Goal: Transaction & Acquisition: Purchase product/service

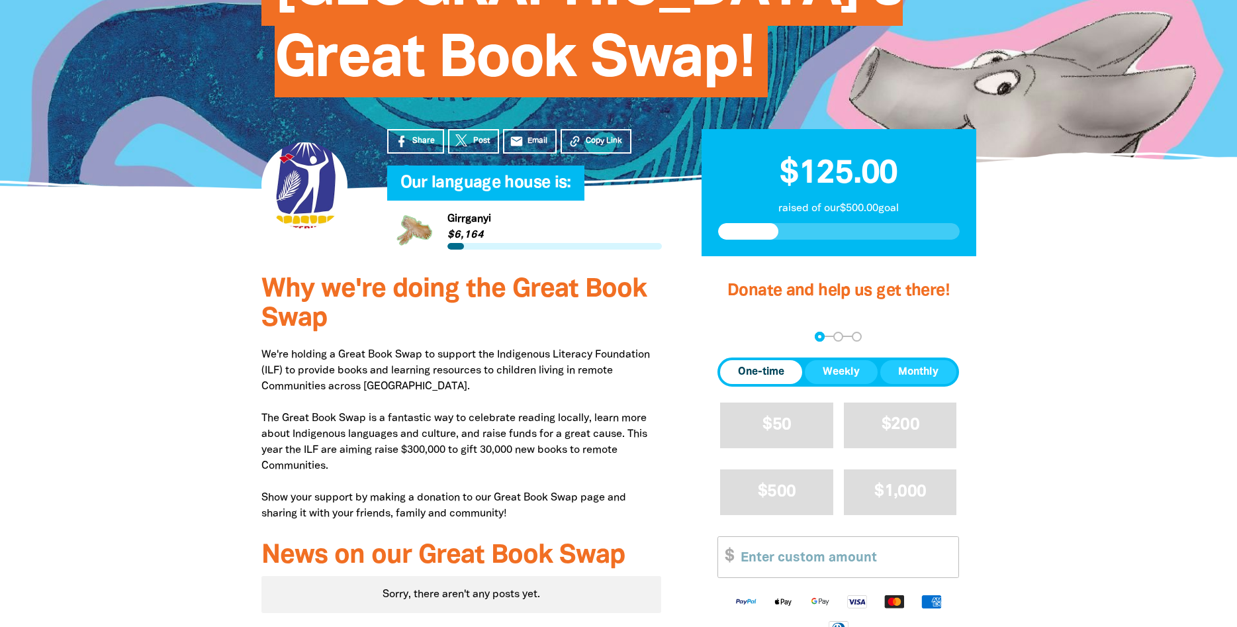
scroll to position [286, 0]
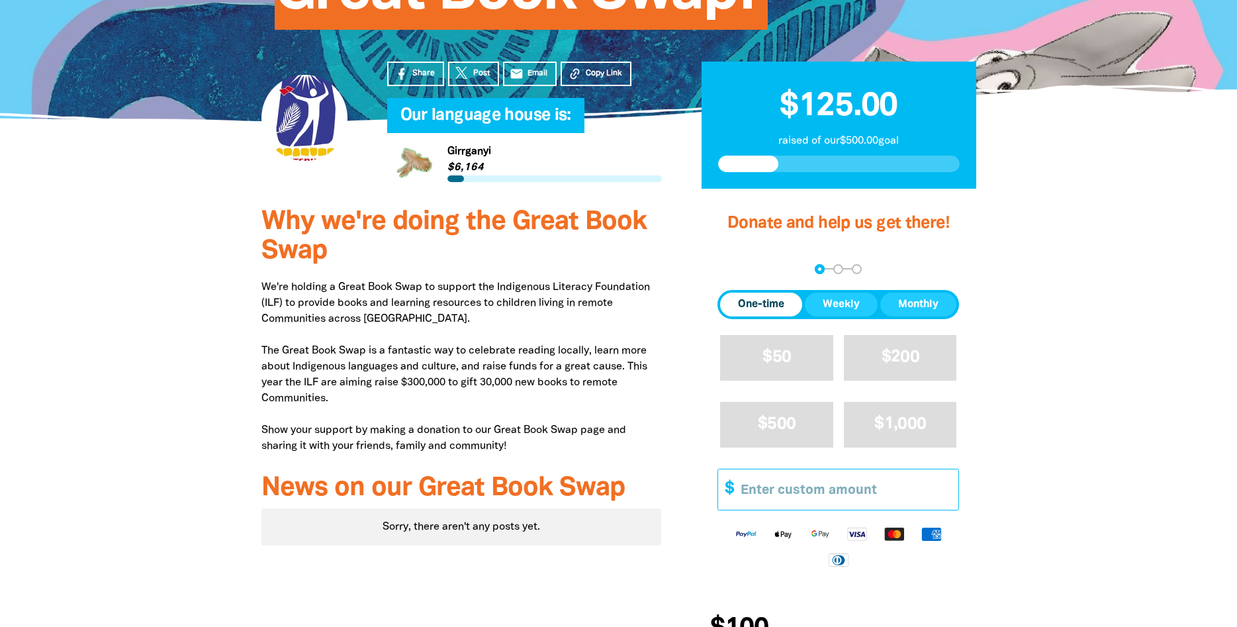
click at [865, 494] on input "Other Amount" at bounding box center [844, 489] width 227 height 40
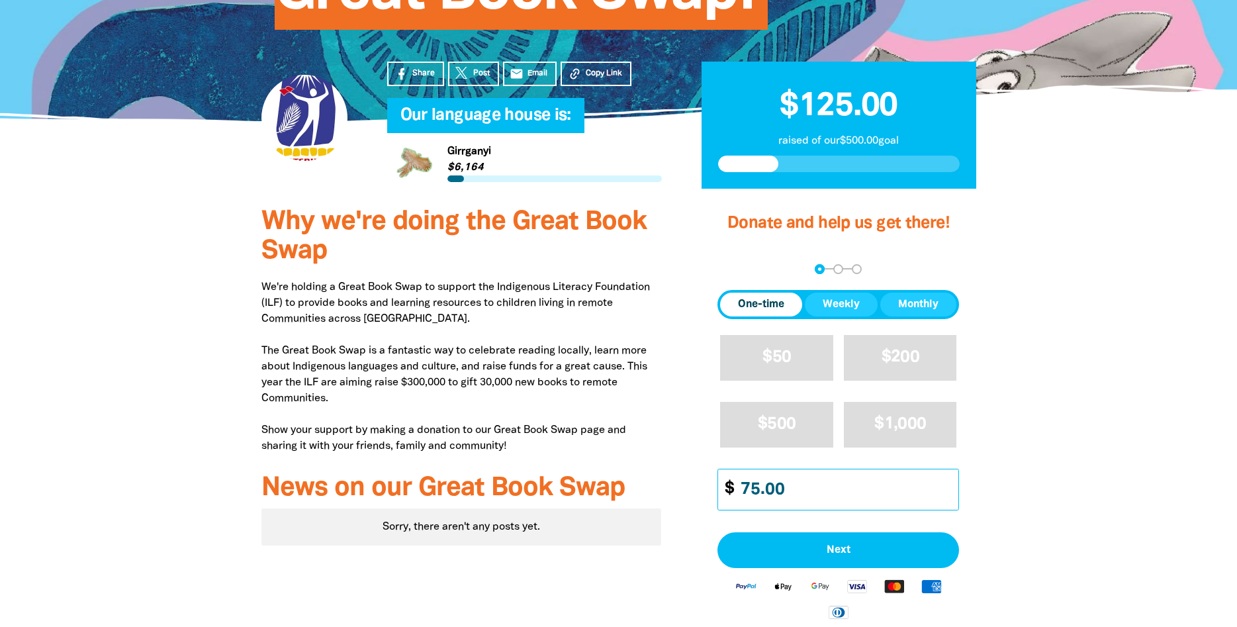
type input "75.00"
click at [1048, 520] on div at bounding box center [618, 478] width 1237 height 567
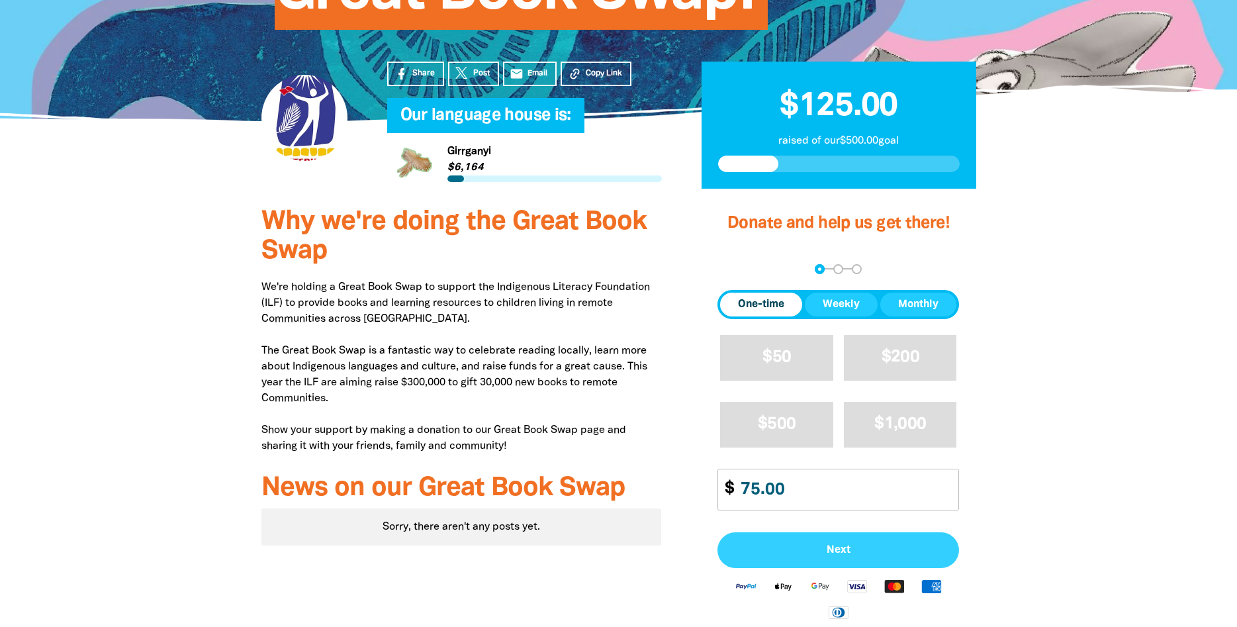
click at [840, 560] on button "Next" at bounding box center [838, 550] width 242 height 36
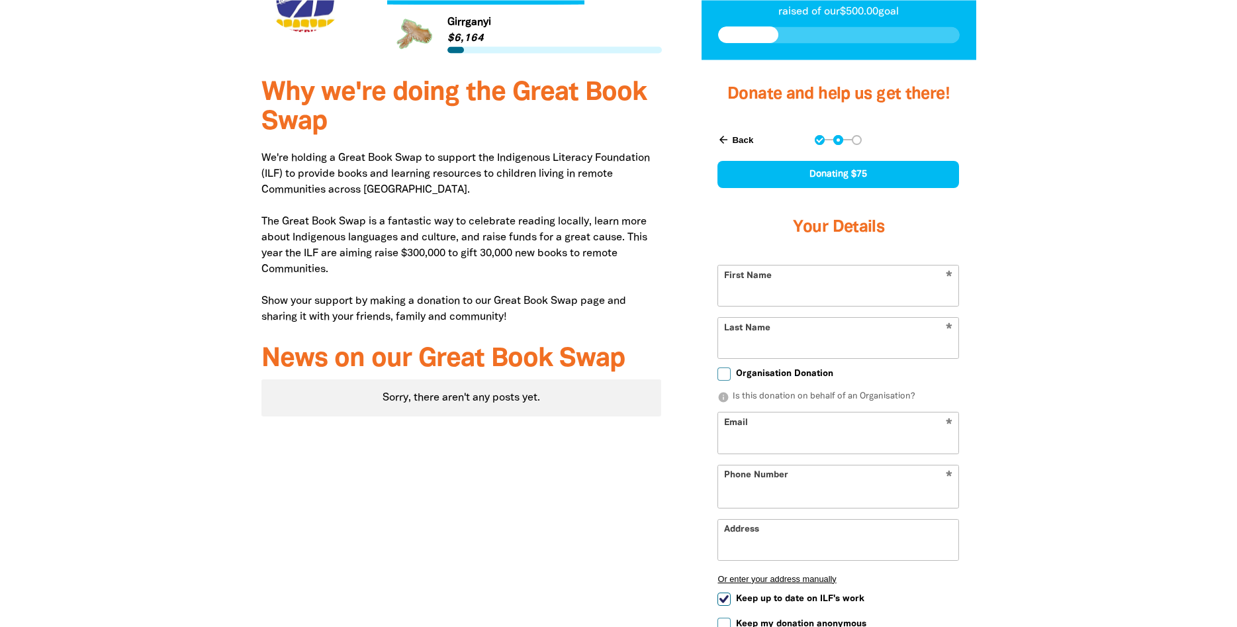
select select "AU"
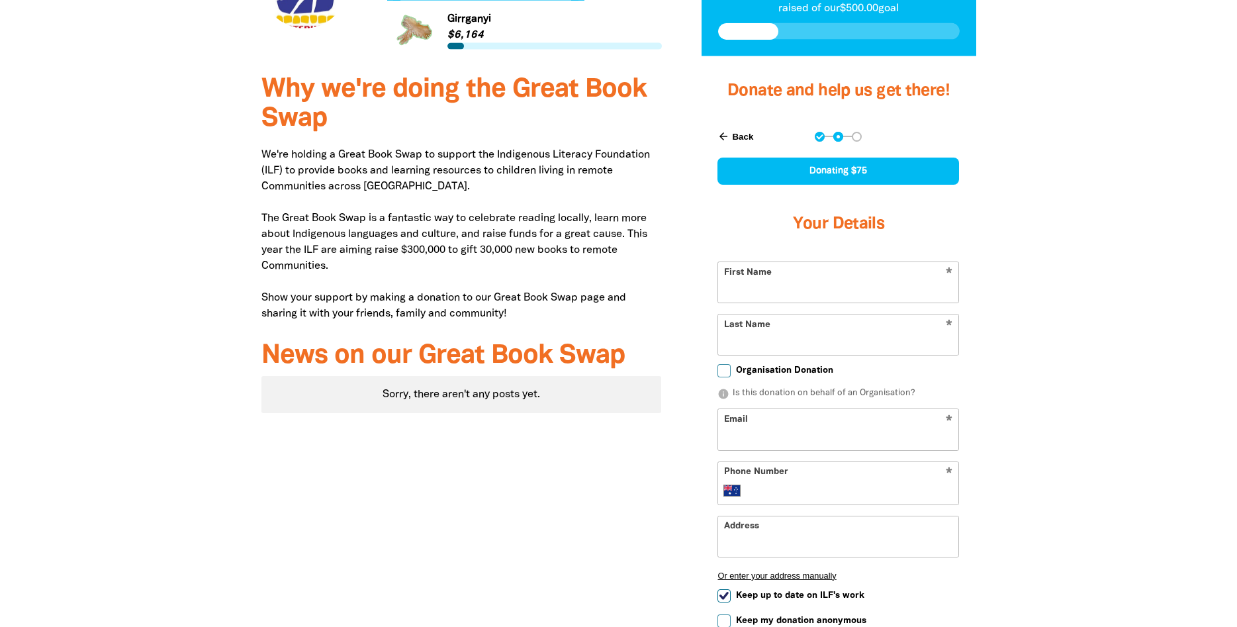
scroll to position [420, 0]
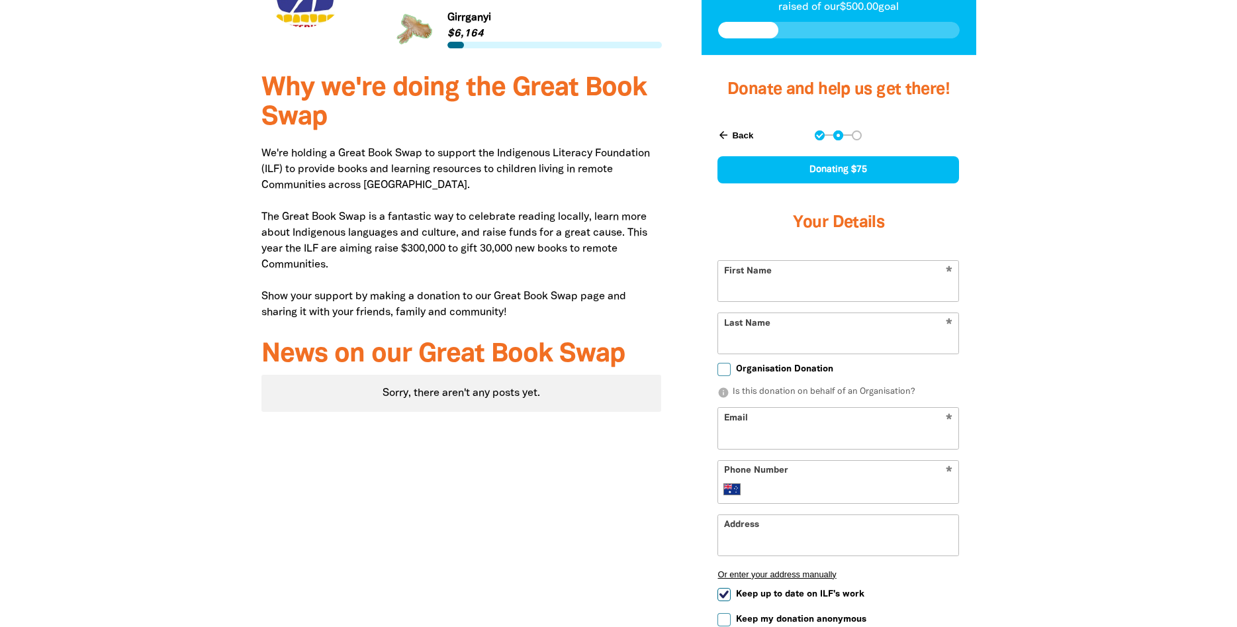
click at [811, 294] on input "First Name" at bounding box center [838, 281] width 240 height 40
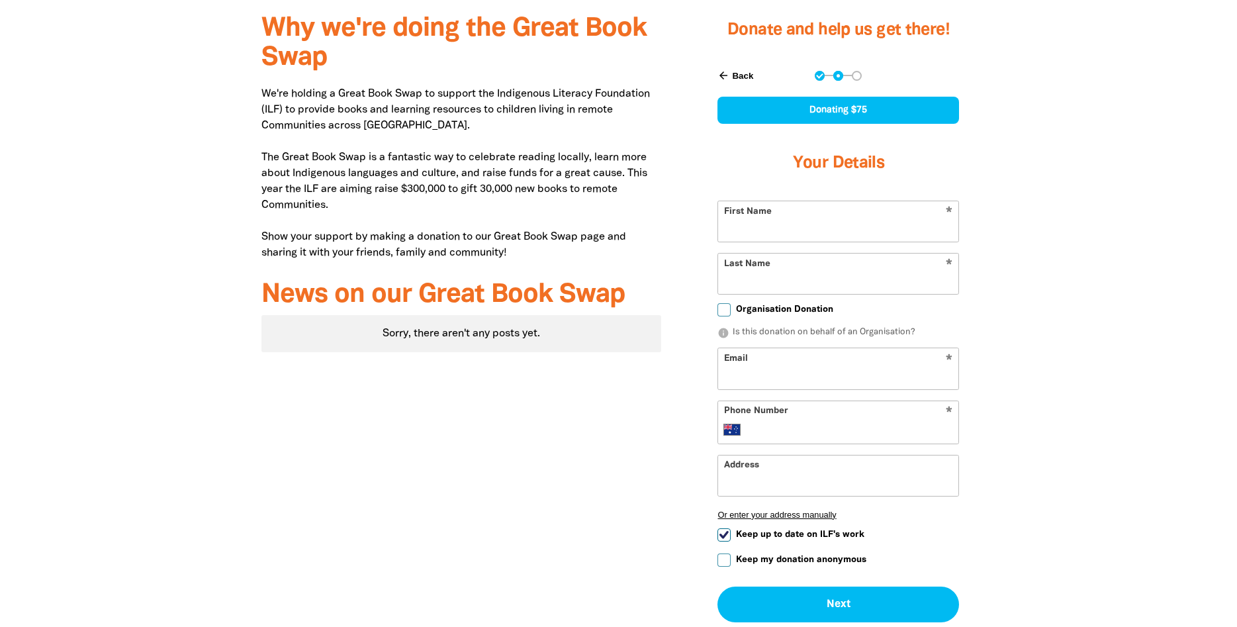
scroll to position [353, 0]
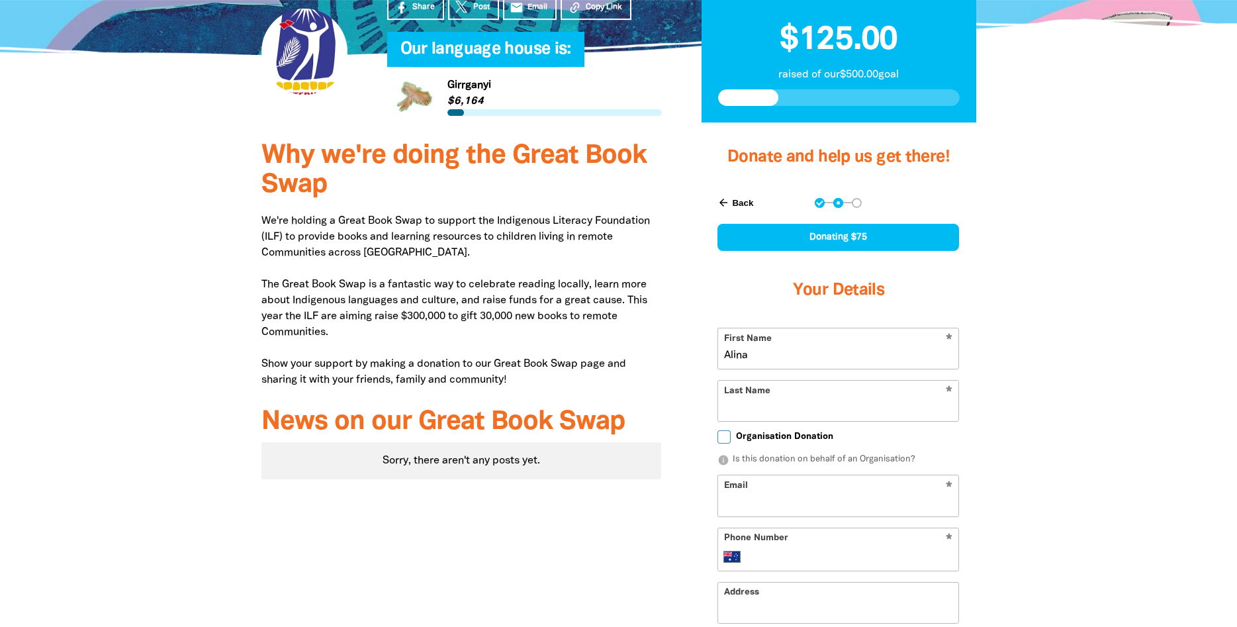
type input "Alina"
click at [785, 395] on input "Last Name" at bounding box center [838, 400] width 240 height 40
type input "Coch"
drag, startPoint x: 788, startPoint y: 363, endPoint x: 543, endPoint y: 356, distance: 244.9
click at [718, 356] on input "Alina" at bounding box center [838, 348] width 240 height 40
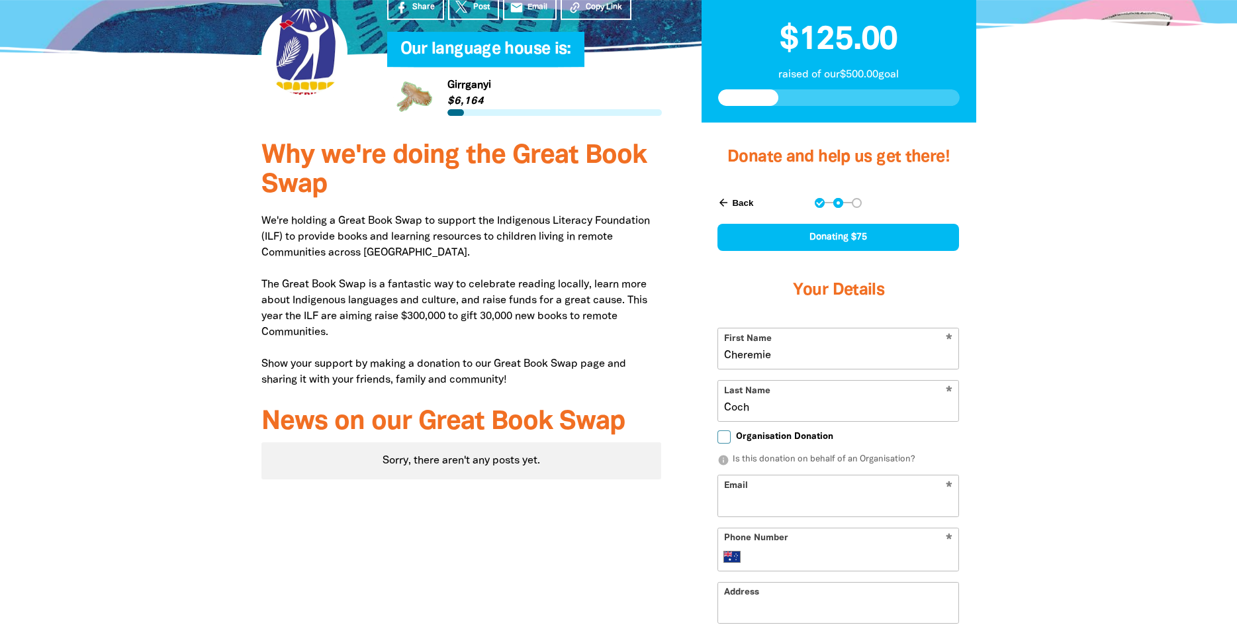
type input "Cheremie"
drag, startPoint x: 791, startPoint y: 408, endPoint x: 501, endPoint y: 416, distance: 290.6
click at [718, 416] on input "Coch" at bounding box center [838, 400] width 240 height 40
type input "[PERSON_NAME]"
click at [764, 504] on input "Email" at bounding box center [838, 495] width 240 height 40
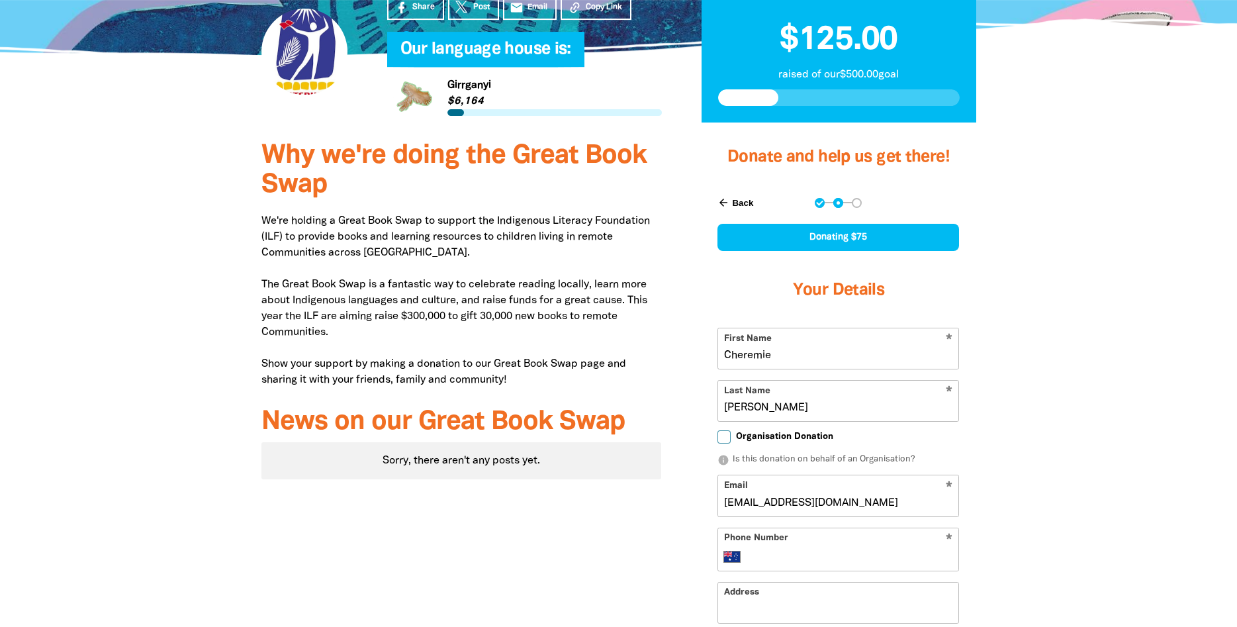
type input "[EMAIL_ADDRESS][DOMAIN_NAME]"
click at [773, 560] on input "Phone Number" at bounding box center [851, 557] width 202 height 16
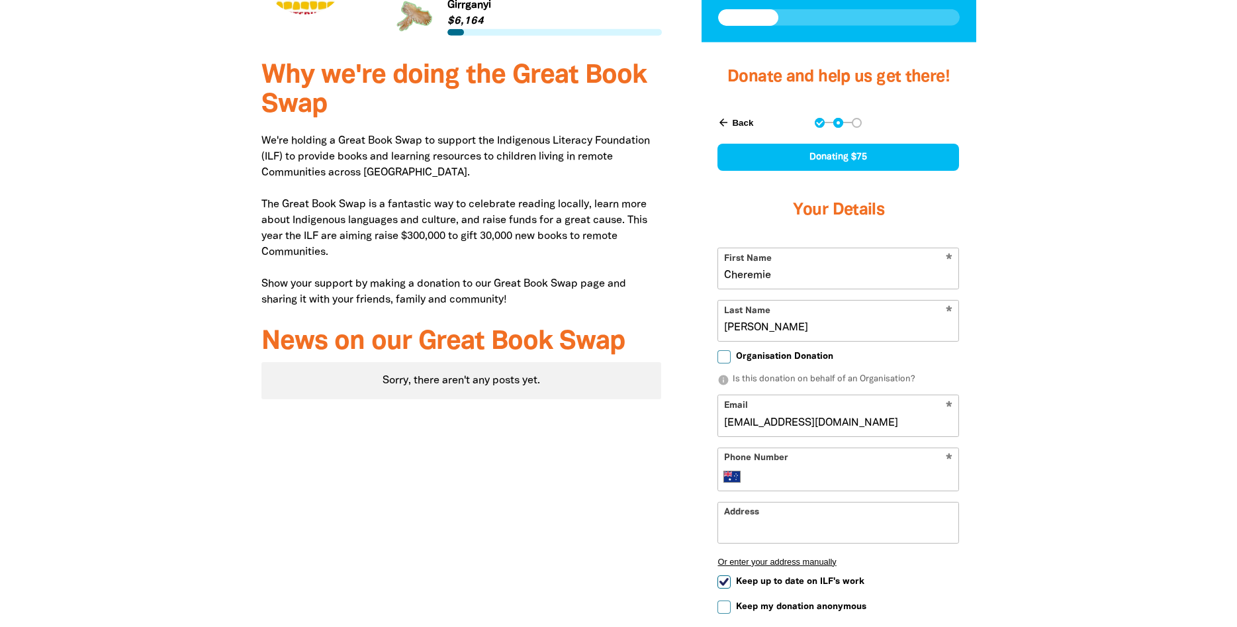
scroll to position [488, 0]
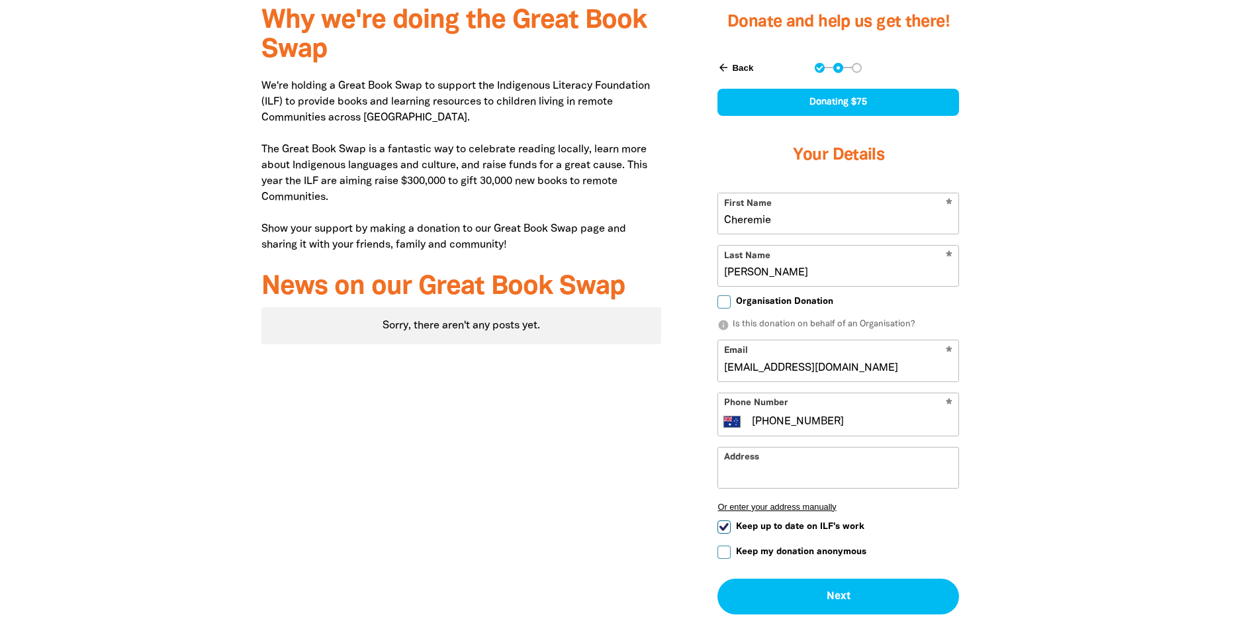
type input "[PHONE_NUMBER]"
click at [723, 527] on input "Keep up to date on ILF's work" at bounding box center [723, 526] width 13 height 13
checkbox input "false"
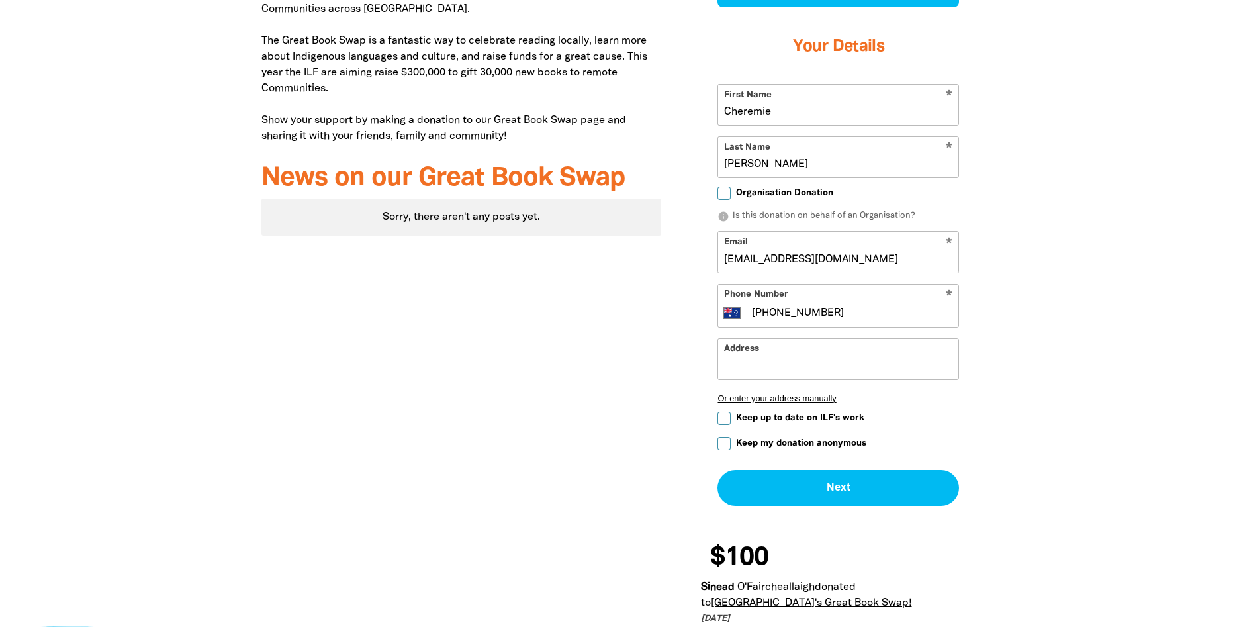
scroll to position [623, 0]
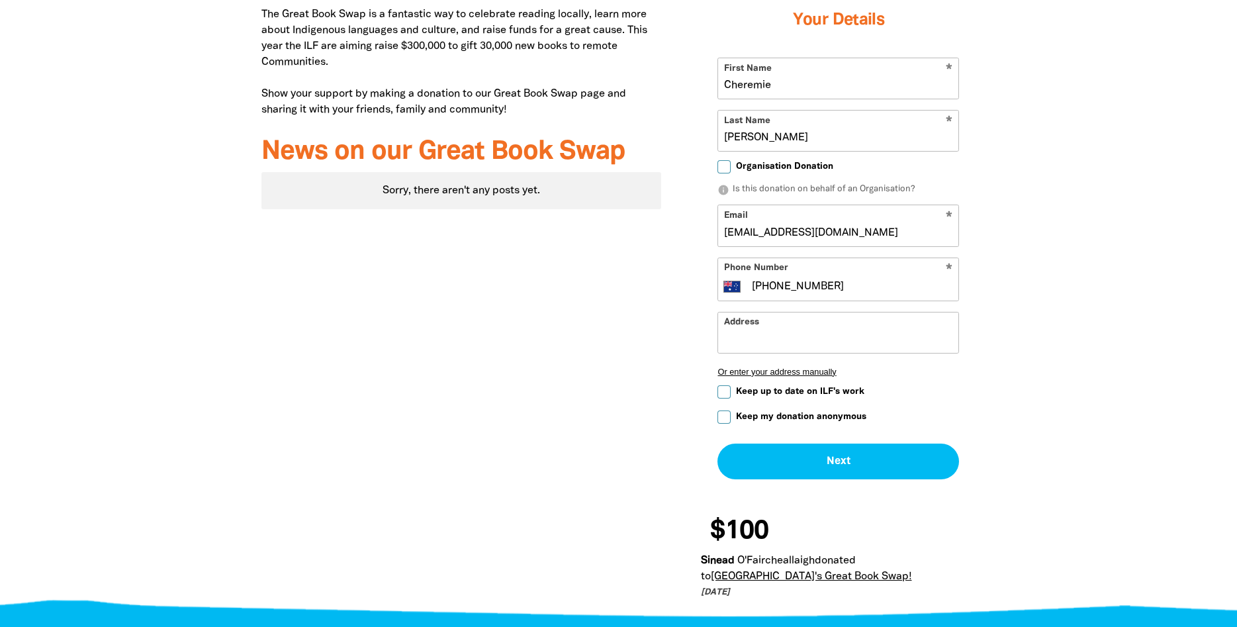
drag, startPoint x: 781, startPoint y: 88, endPoint x: 714, endPoint y: 88, distance: 67.5
click at [718, 88] on input "Cheremie" at bounding box center [838, 78] width 240 height 40
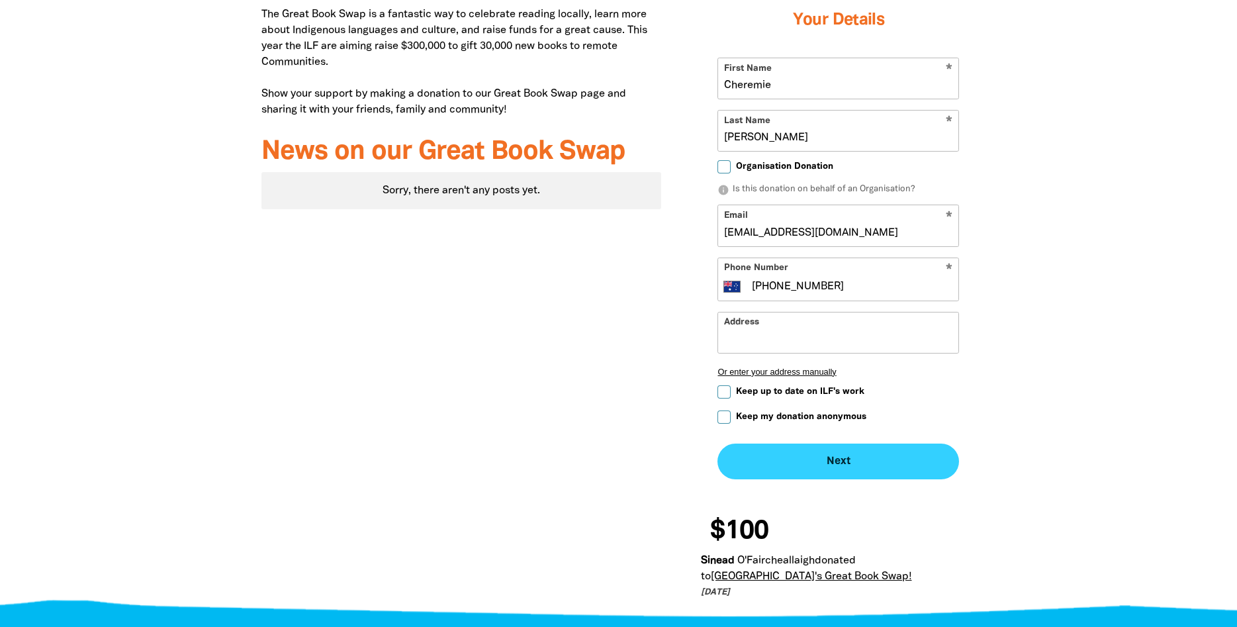
click at [904, 474] on button "Next chevron_right" at bounding box center [838, 461] width 242 height 36
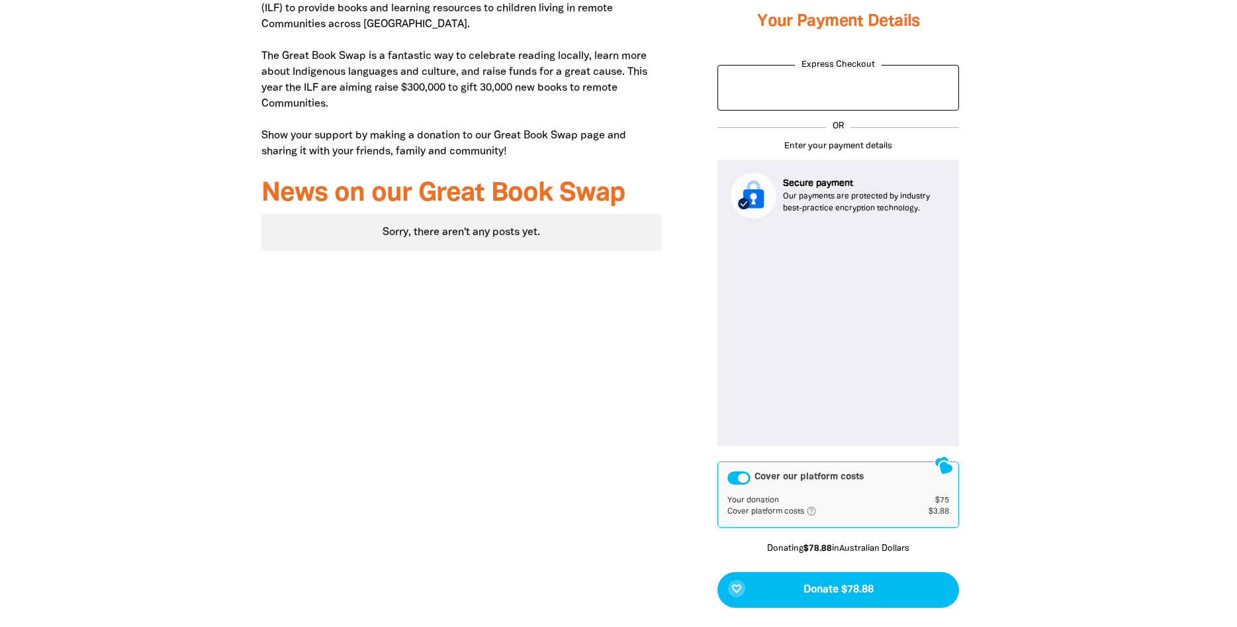
scroll to position [648, 0]
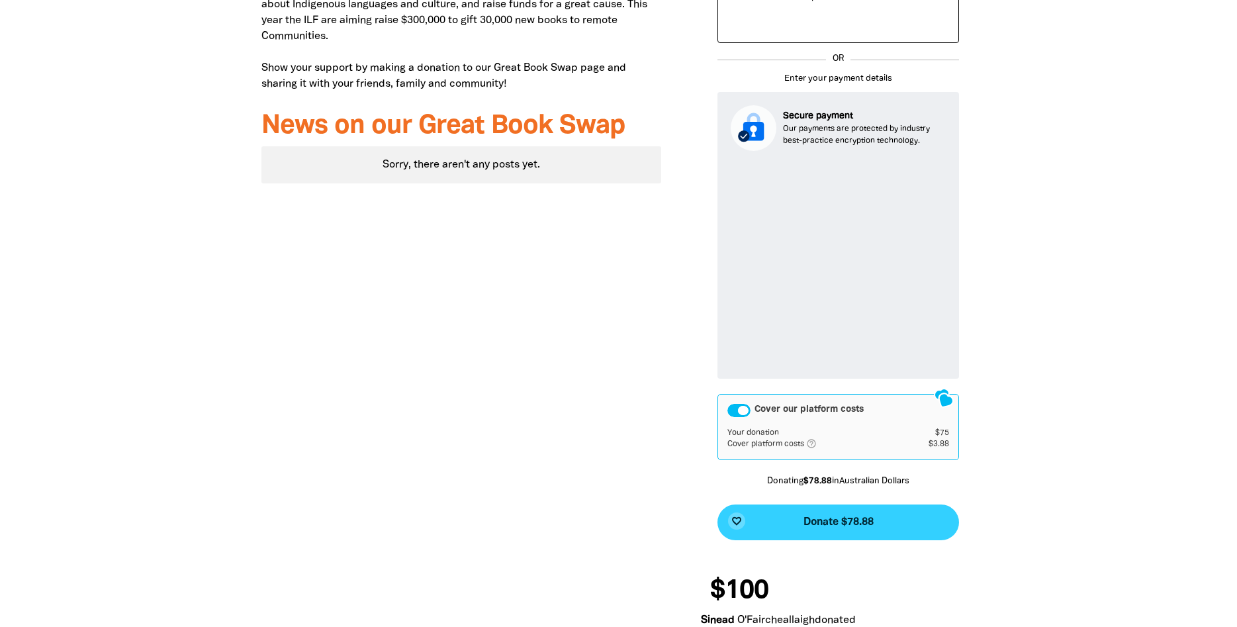
click at [888, 531] on button "favorite_border Donate $78.88" at bounding box center [838, 522] width 242 height 36
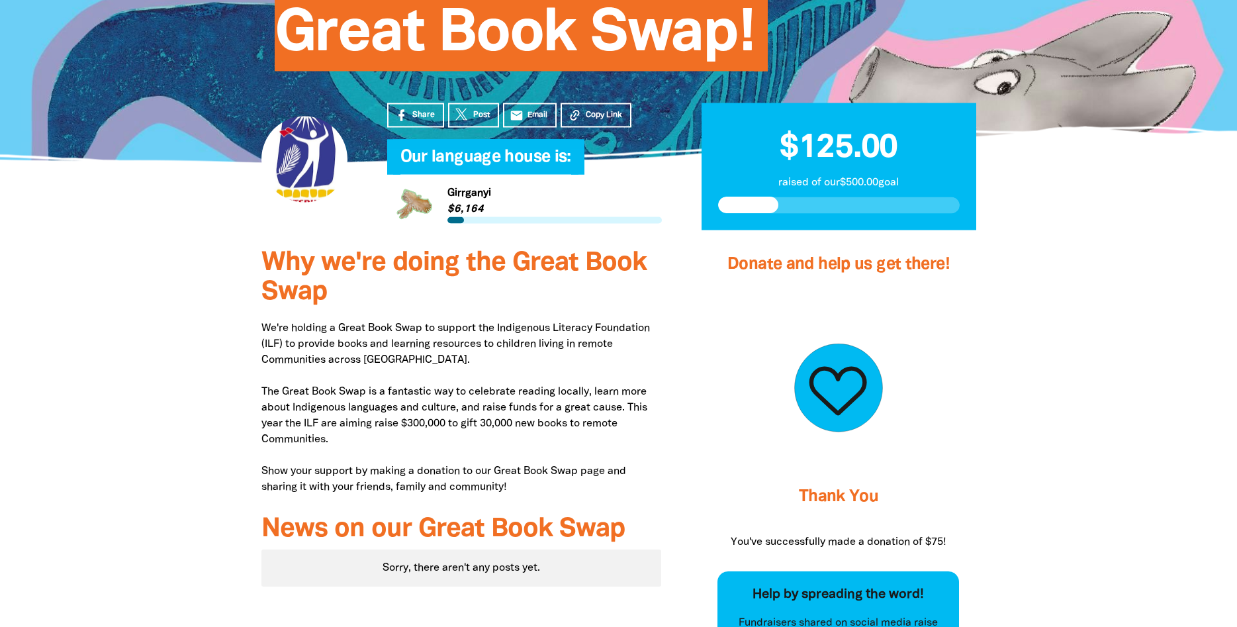
scroll to position [0, 0]
